Goal: Information Seeking & Learning: Find specific fact

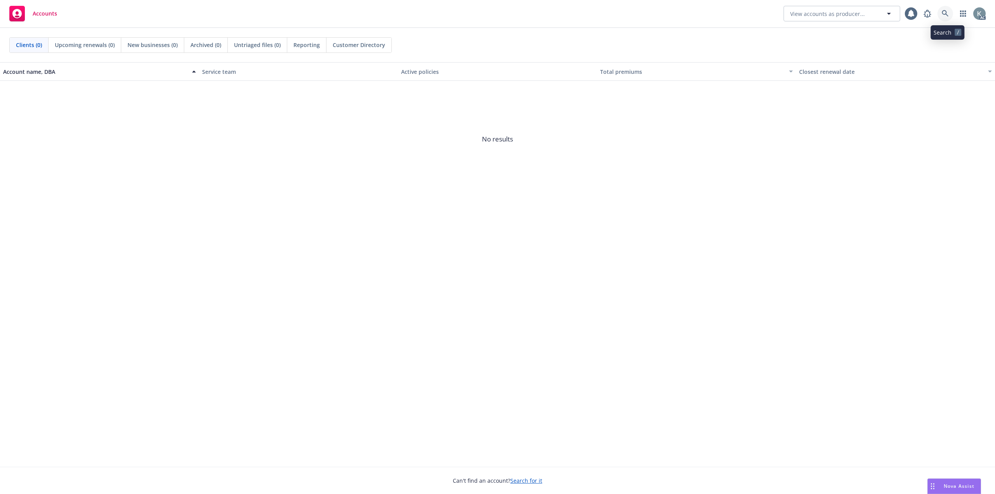
click at [948, 15] on icon at bounding box center [945, 13] width 7 height 7
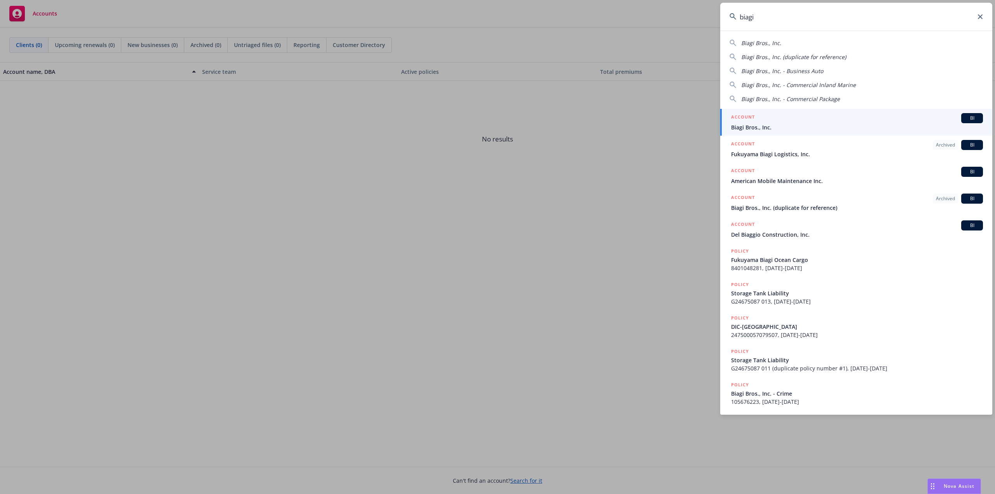
type input "biagi"
click at [902, 117] on div "ACCOUNT BI" at bounding box center [857, 118] width 252 height 10
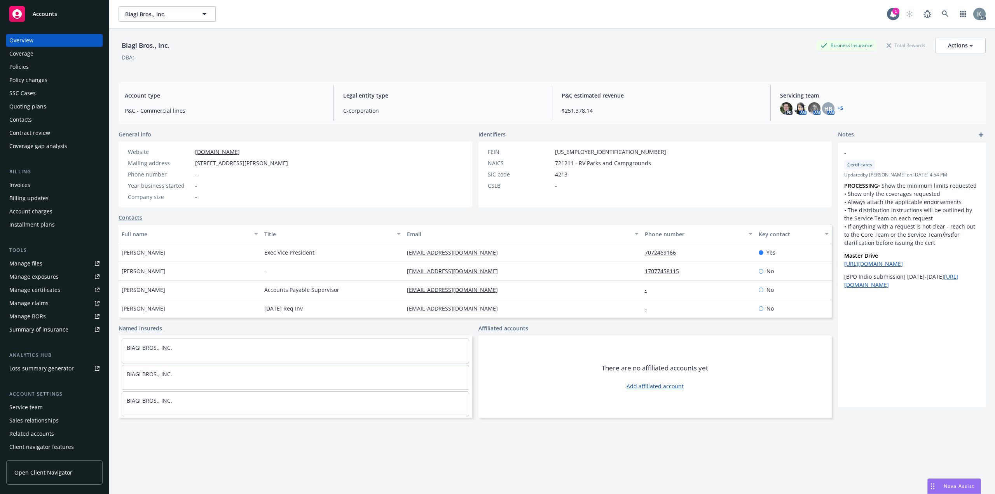
click at [46, 61] on div "Policies" at bounding box center [54, 67] width 90 height 12
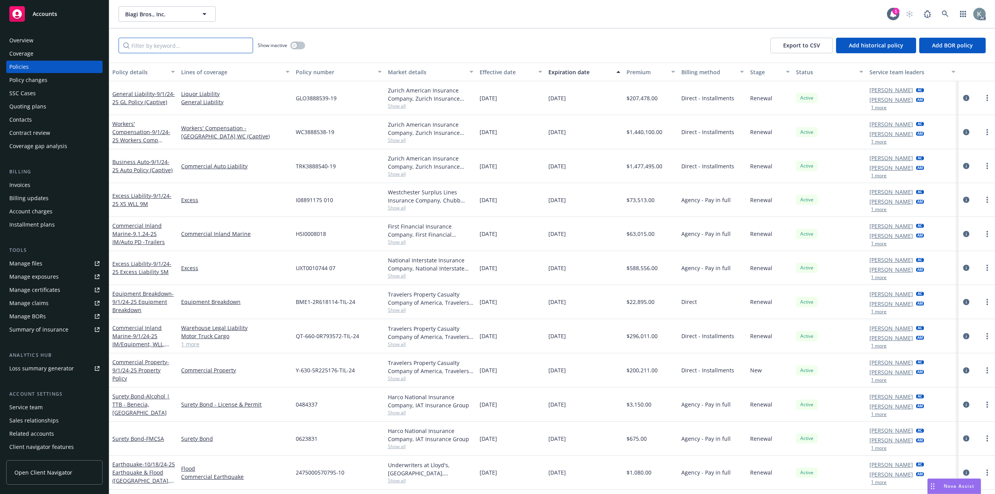
click at [233, 45] on input "Filter by keyword..." at bounding box center [186, 46] width 134 height 16
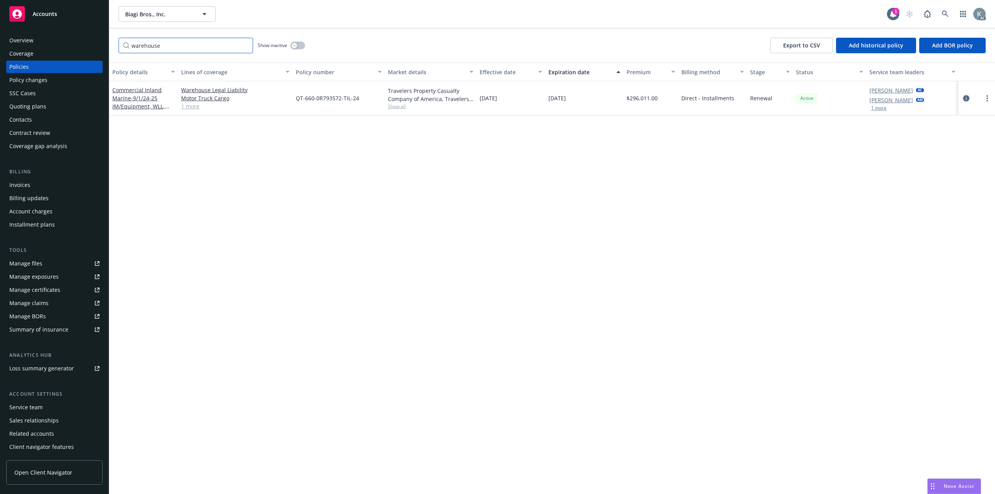
type input "warehouse"
click at [965, 95] on icon "circleInformation" at bounding box center [966, 98] width 6 height 6
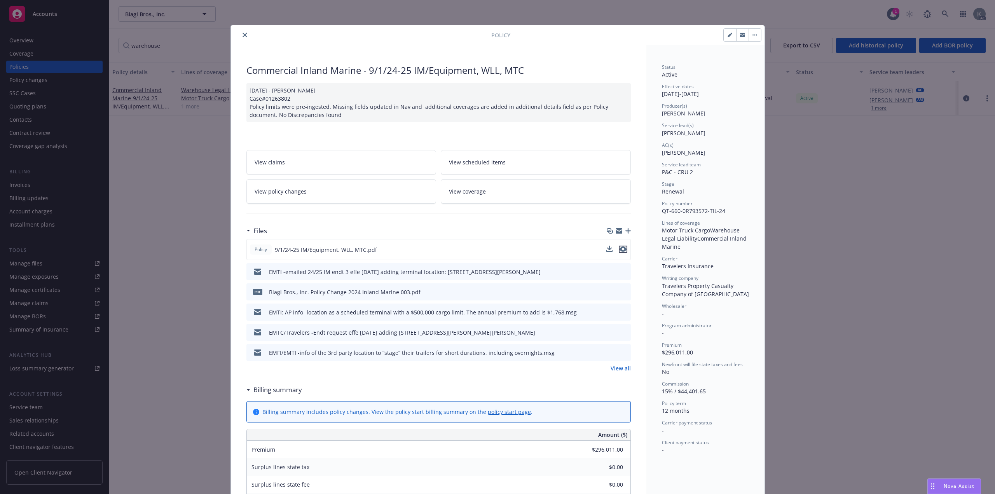
click at [621, 246] on icon "preview file" at bounding box center [623, 248] width 7 height 5
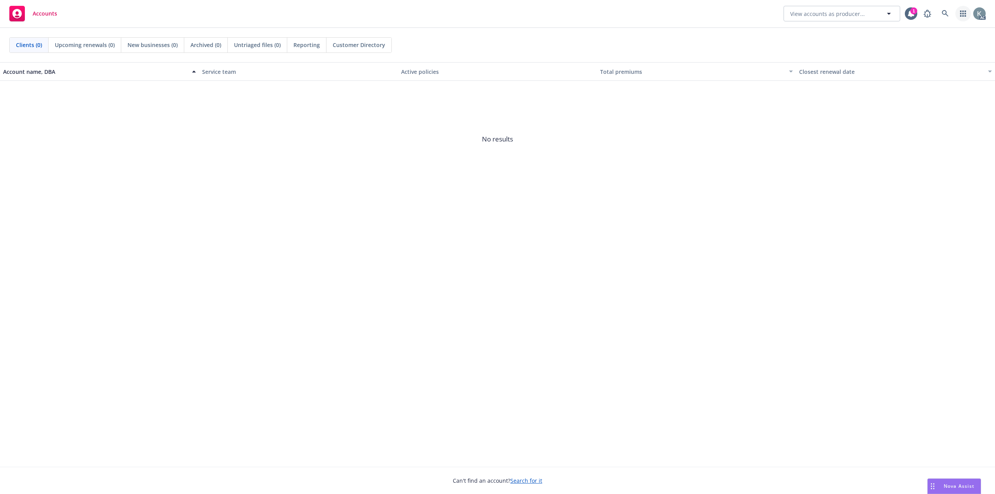
click at [958, 12] on link "button" at bounding box center [963, 14] width 16 height 16
click at [948, 14] on icon at bounding box center [945, 13] width 7 height 7
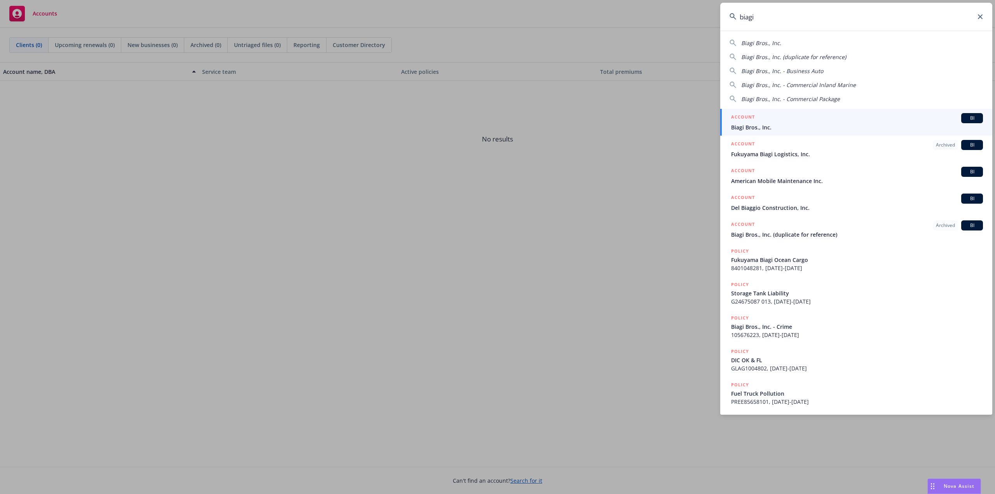
type input "biagi"
click at [788, 120] on div "ACCOUNT BI" at bounding box center [857, 118] width 252 height 10
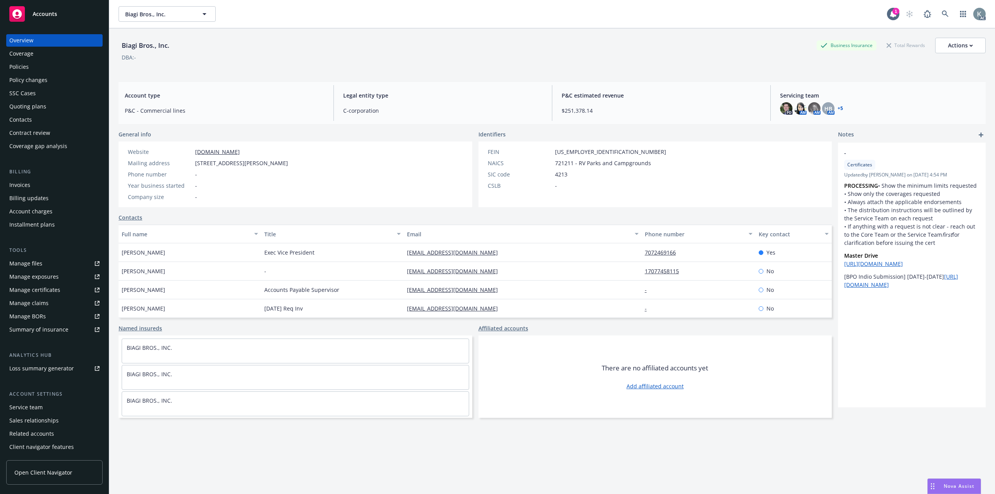
click at [23, 64] on div "Policies" at bounding box center [18, 67] width 19 height 12
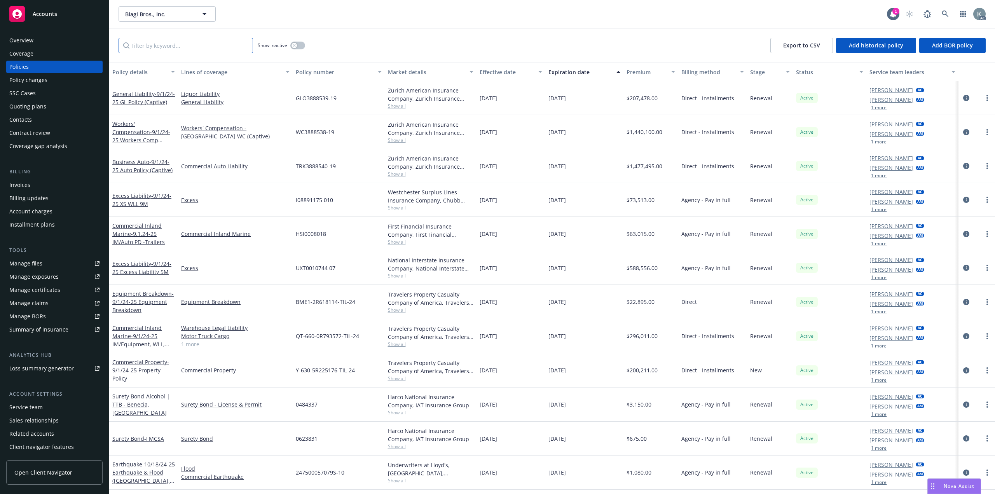
click at [191, 41] on input "Filter by keyword..." at bounding box center [186, 46] width 134 height 16
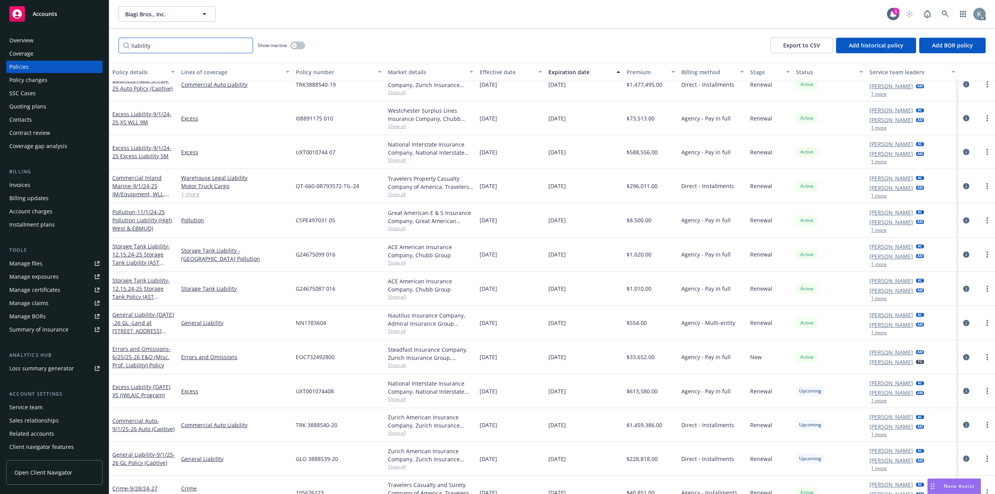
scroll to position [48, 0]
drag, startPoint x: 184, startPoint y: 45, endPoint x: 104, endPoint y: 45, distance: 80.1
click at [104, 45] on div "Accounts Overview Coverage Policies Policy changes SSC Cases Quoting plans Cont…" at bounding box center [497, 247] width 995 height 494
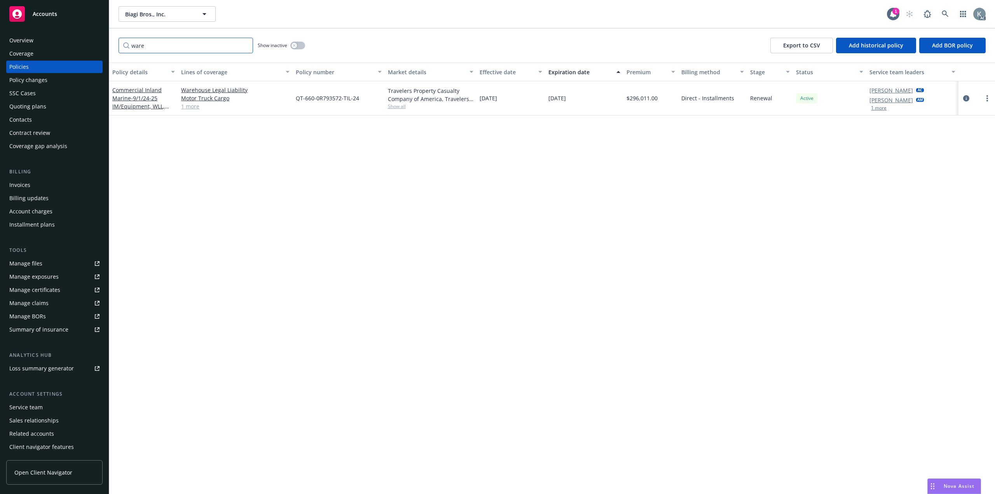
scroll to position [0, 0]
type input "warehouse"
click at [967, 95] on icon "circleInformation" at bounding box center [966, 98] width 6 height 6
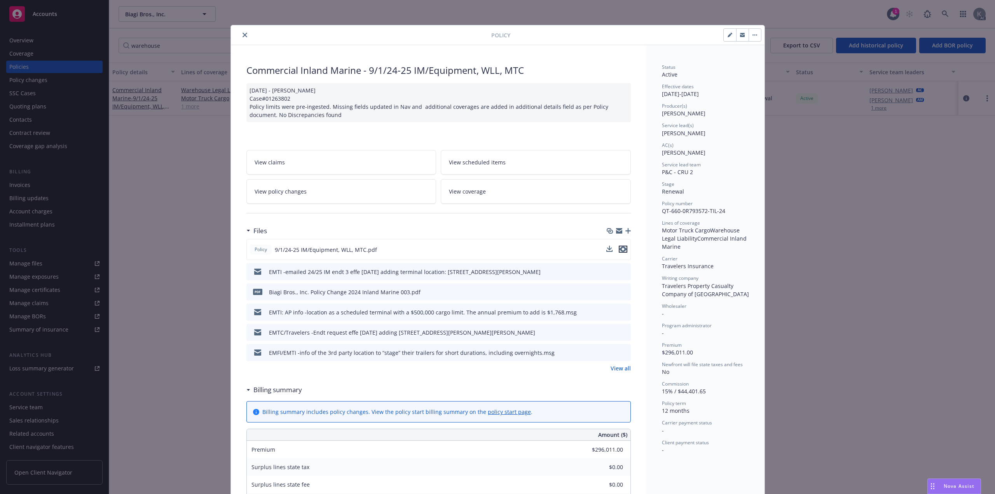
click at [622, 246] on icon "preview file" at bounding box center [623, 248] width 7 height 5
